Goal: Obtain resource: Obtain resource

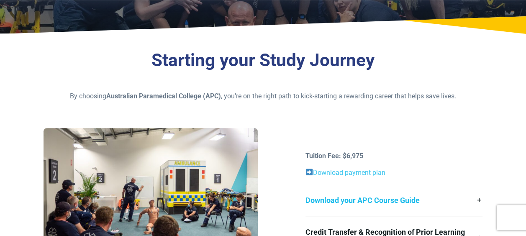
scroll to position [209, 0]
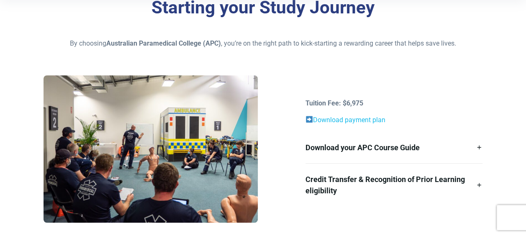
click at [351, 120] on link "Download payment plan" at bounding box center [349, 120] width 72 height 8
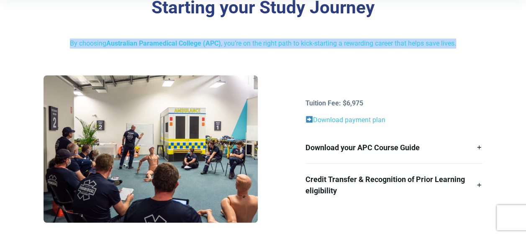
drag, startPoint x: 472, startPoint y: 39, endPoint x: 69, endPoint y: 42, distance: 402.4
click at [69, 42] on p "By choosing Australian Paramedical College (APC) , you’re on the right path to …" at bounding box center [263, 44] width 439 height 10
click at [70, 42] on p "By choosing Australian Paramedical College (APC) , you’re on the right path to …" at bounding box center [263, 44] width 439 height 10
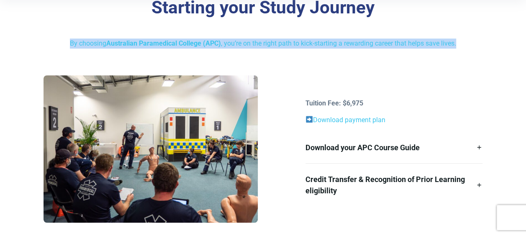
click at [70, 42] on p "By choosing Australian Paramedical College (APC) , you’re on the right path to …" at bounding box center [263, 44] width 439 height 10
click at [59, 44] on p "By choosing Australian Paramedical College (APC) , you’re on the right path to …" at bounding box center [263, 44] width 439 height 10
drag, startPoint x: 58, startPoint y: 45, endPoint x: 475, endPoint y: 46, distance: 417.0
click at [475, 46] on div "Starting your Study Journey By choosing Australian Paramedical College (APC) , …" at bounding box center [263, 121] width 526 height 269
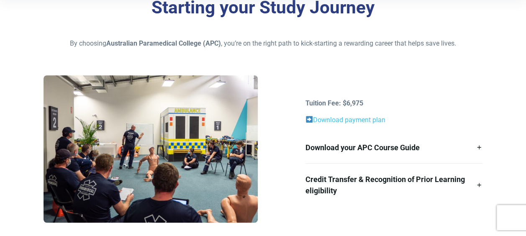
click at [458, 51] on div "Starting your Study Journey By choosing Australian Paramedical College (APC) , …" at bounding box center [263, 121] width 526 height 269
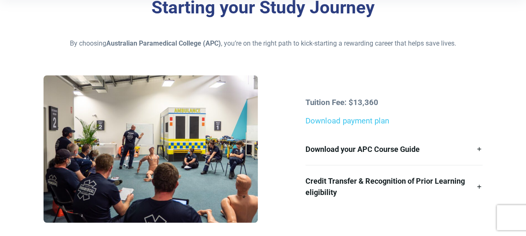
click at [337, 59] on div "Starting your Study Journey By choosing Australian Paramedical College (APC) , …" at bounding box center [263, 121] width 526 height 269
